Goal: Check status: Check status

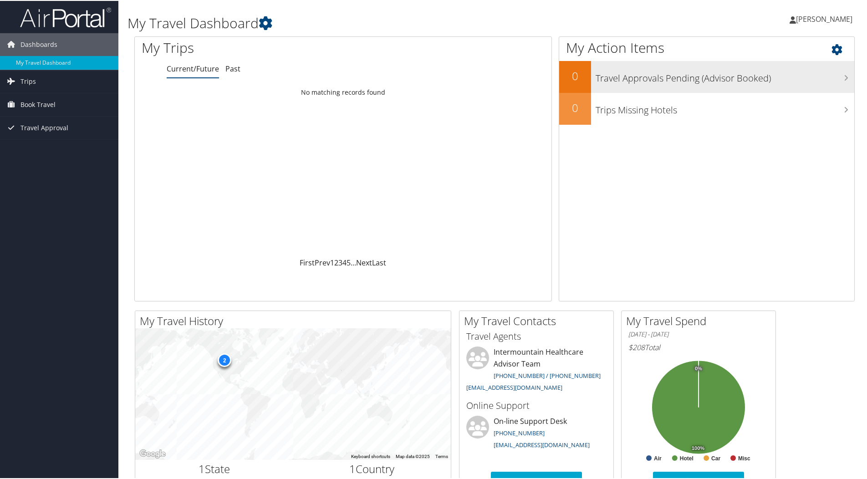
click at [735, 80] on h3 "Travel Approvals Pending (Advisor Booked)" at bounding box center [725, 74] width 259 height 17
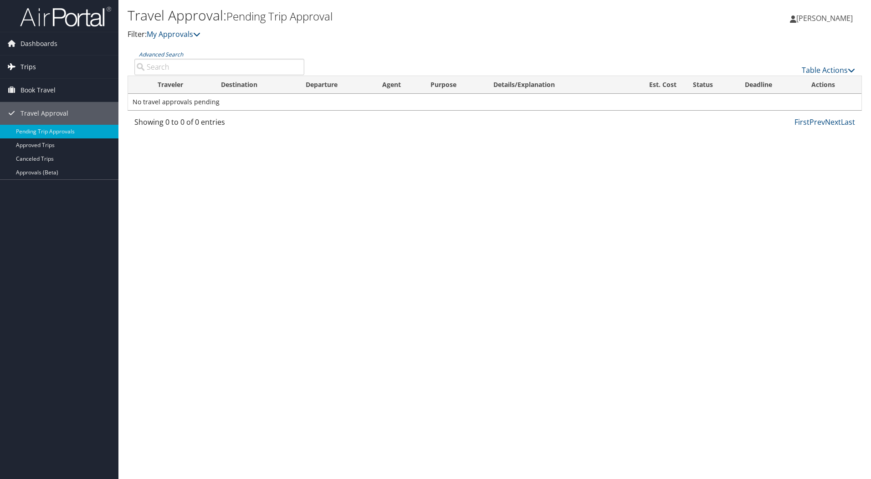
click at [35, 63] on span "Trips" at bounding box center [27, 67] width 15 height 23
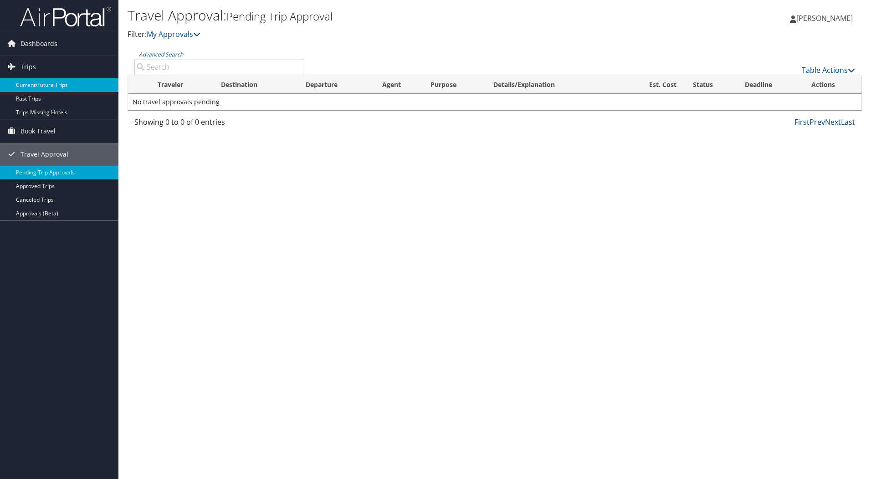
click at [48, 84] on link "Current/Future Trips" at bounding box center [59, 85] width 118 height 14
